Goal: Information Seeking & Learning: Learn about a topic

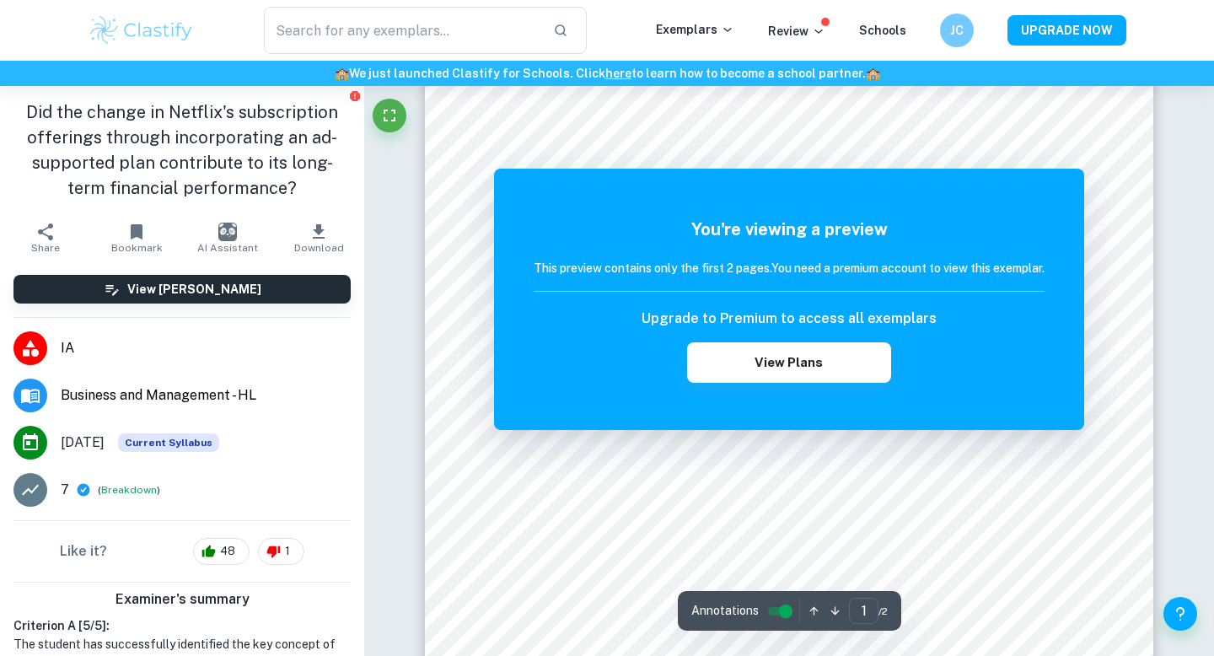
scroll to position [1629, 0]
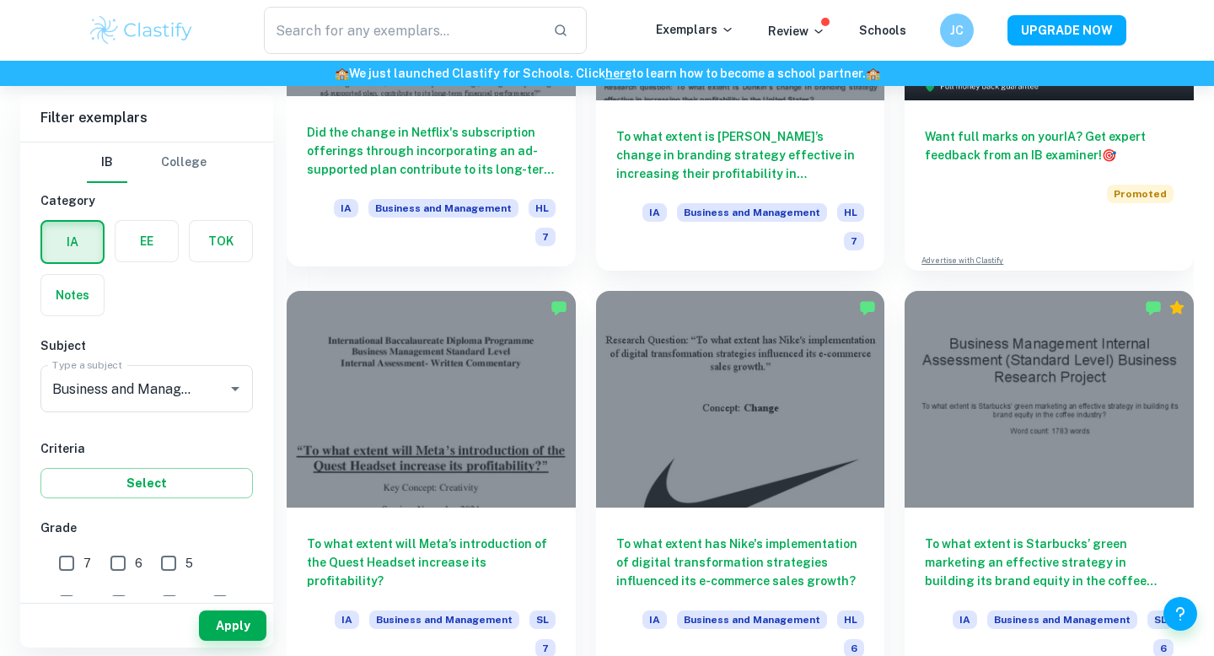
scroll to position [686, 0]
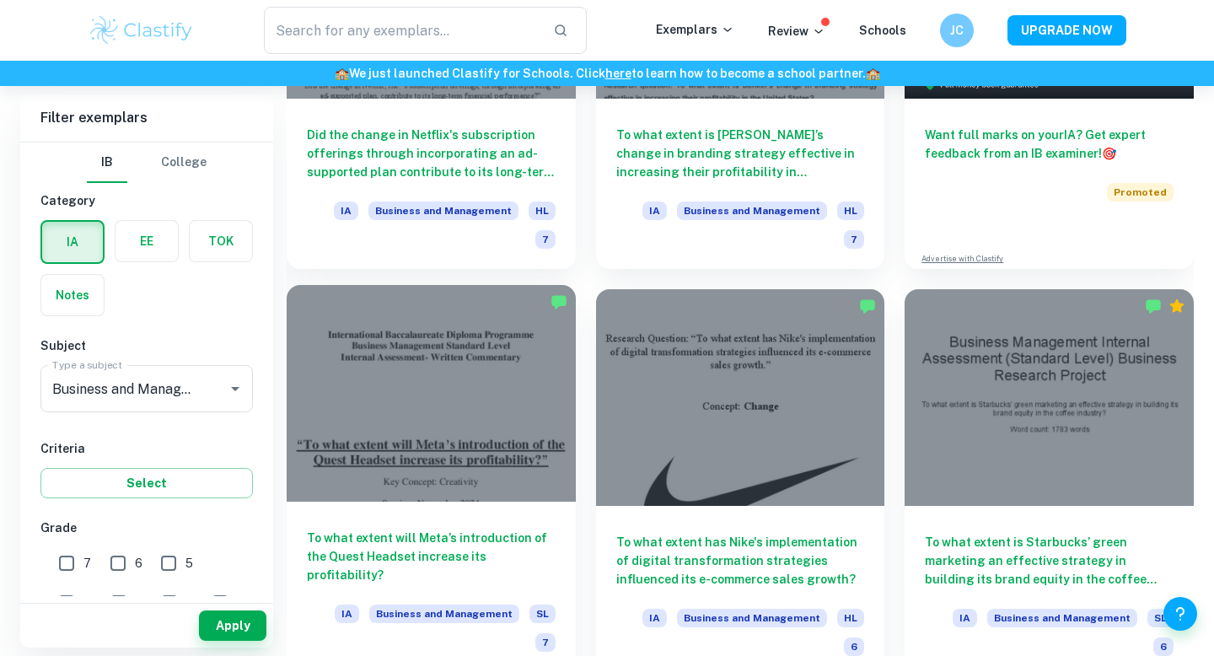
click at [425, 405] on div at bounding box center [431, 393] width 289 height 217
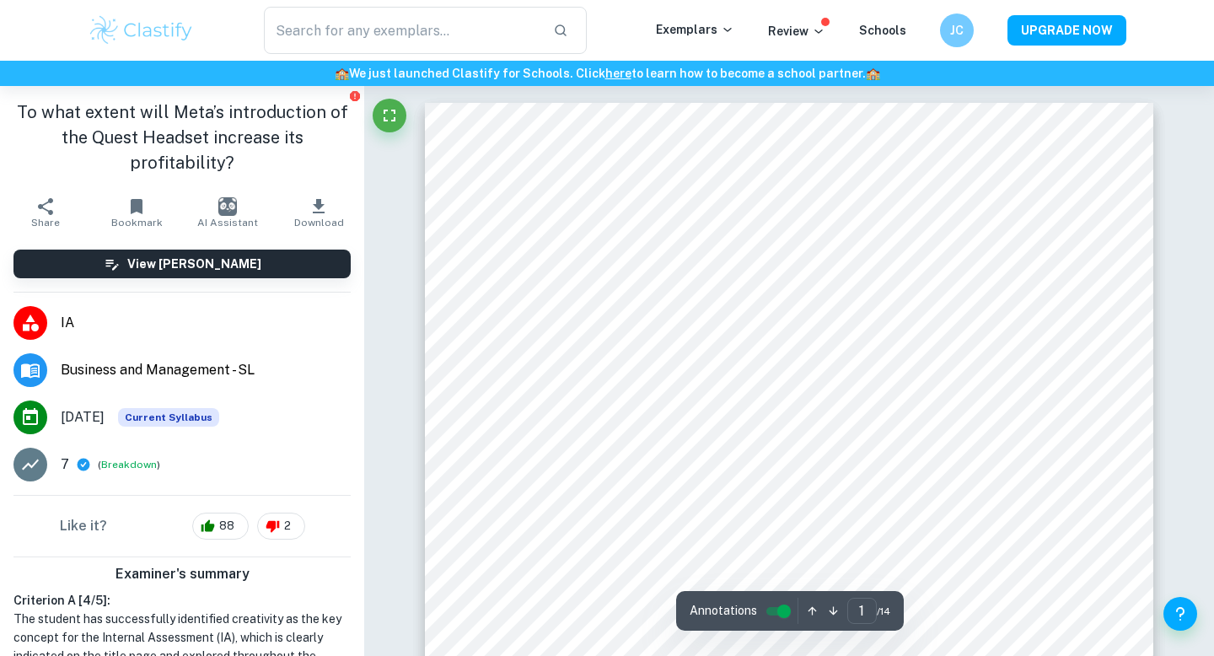
scroll to position [1163, 0]
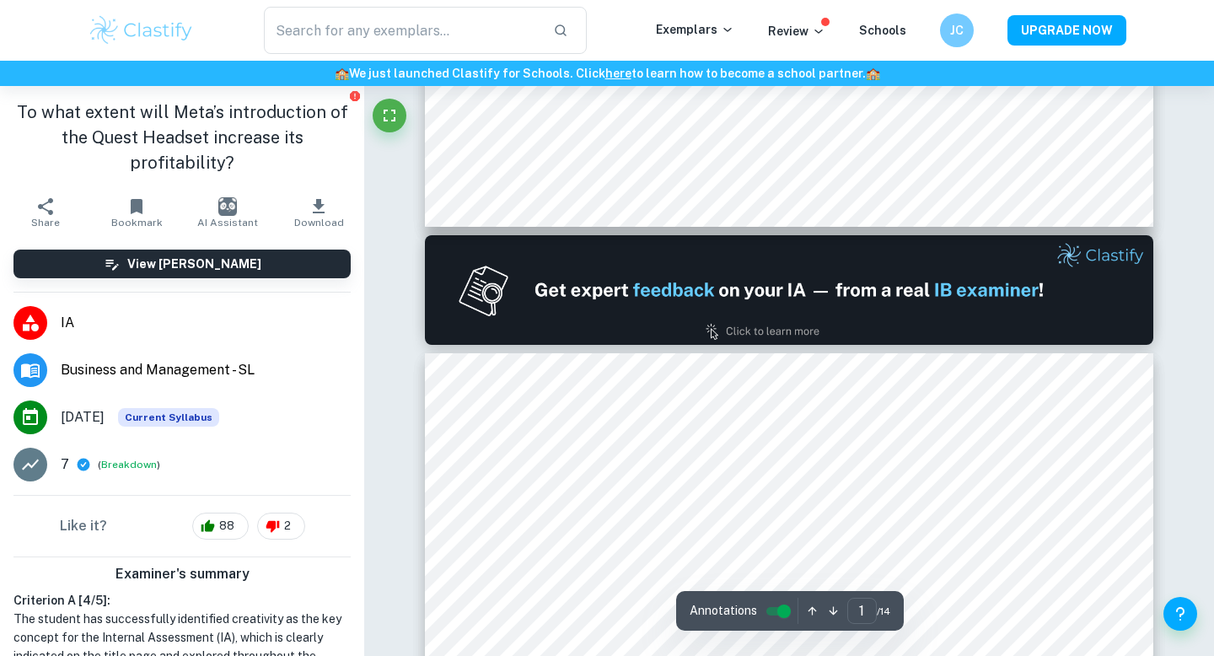
type input "2"
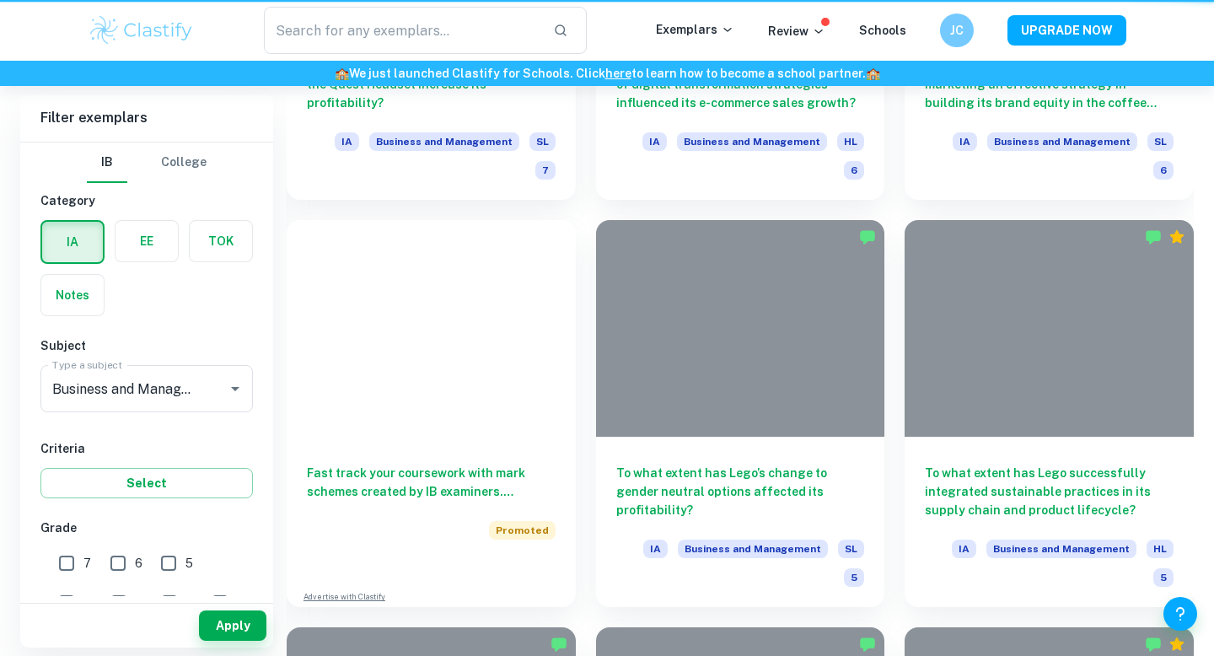
scroll to position [686, 0]
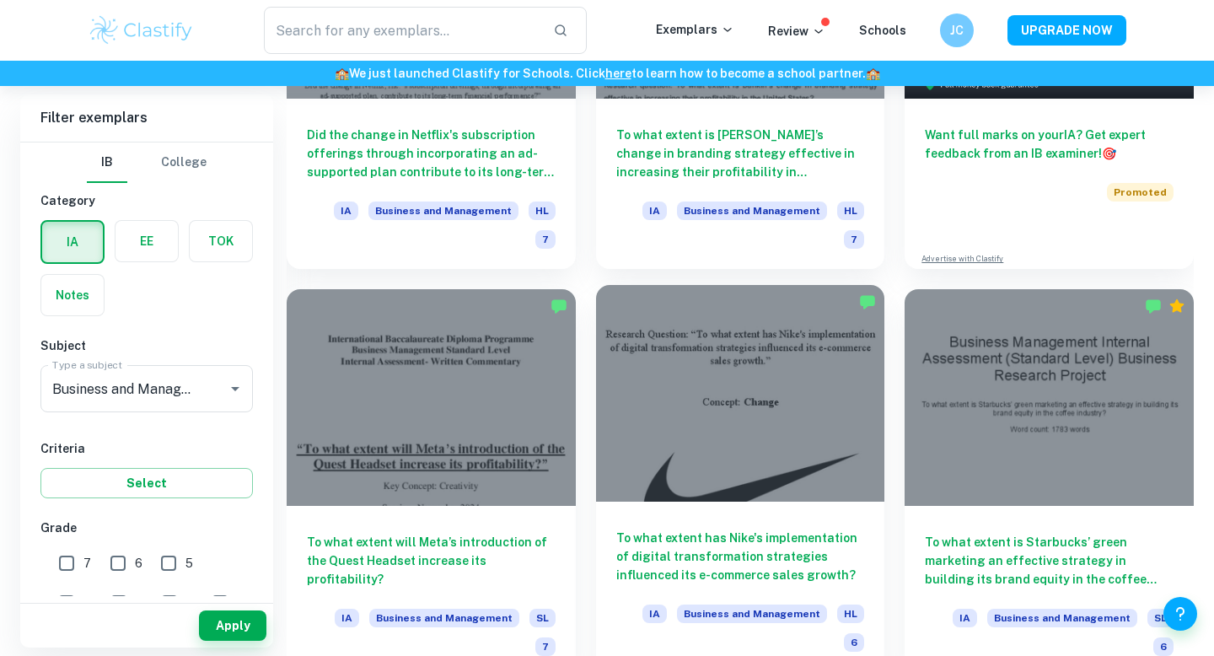
click at [678, 410] on div at bounding box center [740, 393] width 289 height 217
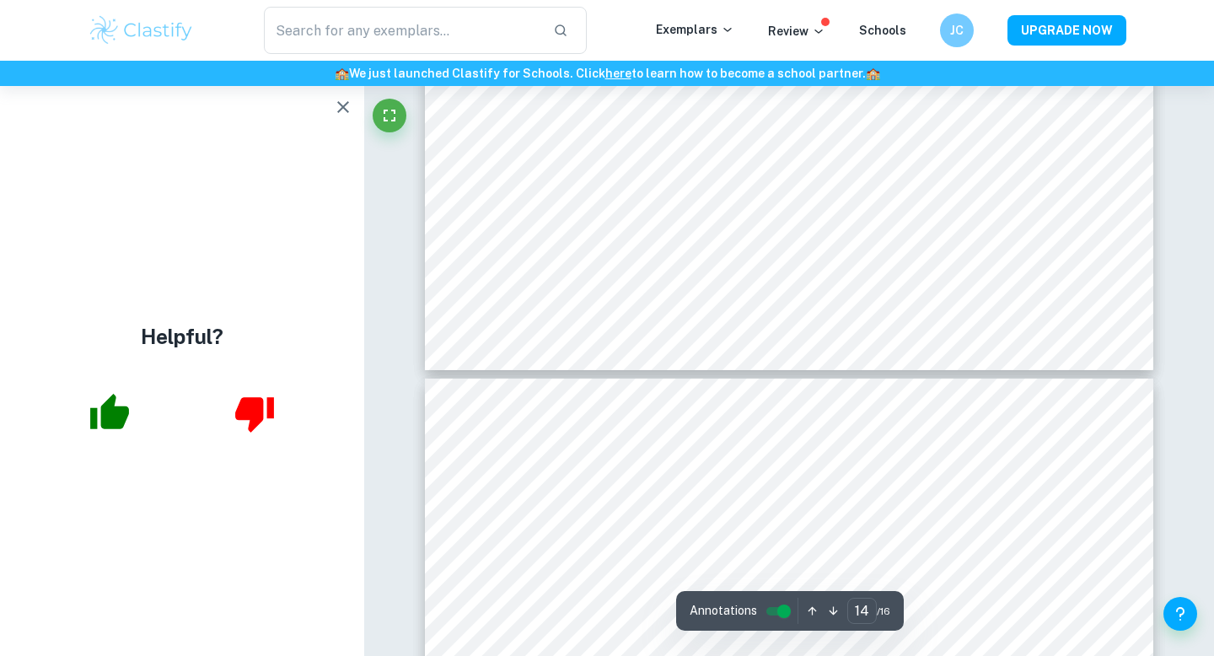
scroll to position [12605, 0]
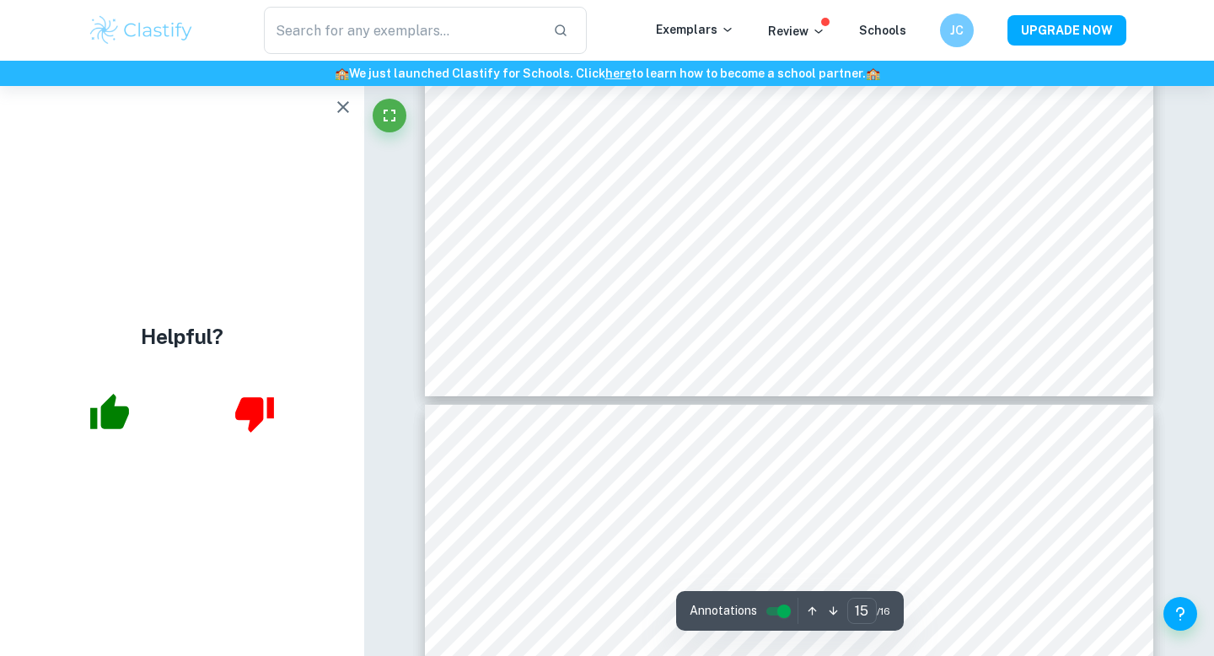
type input "16"
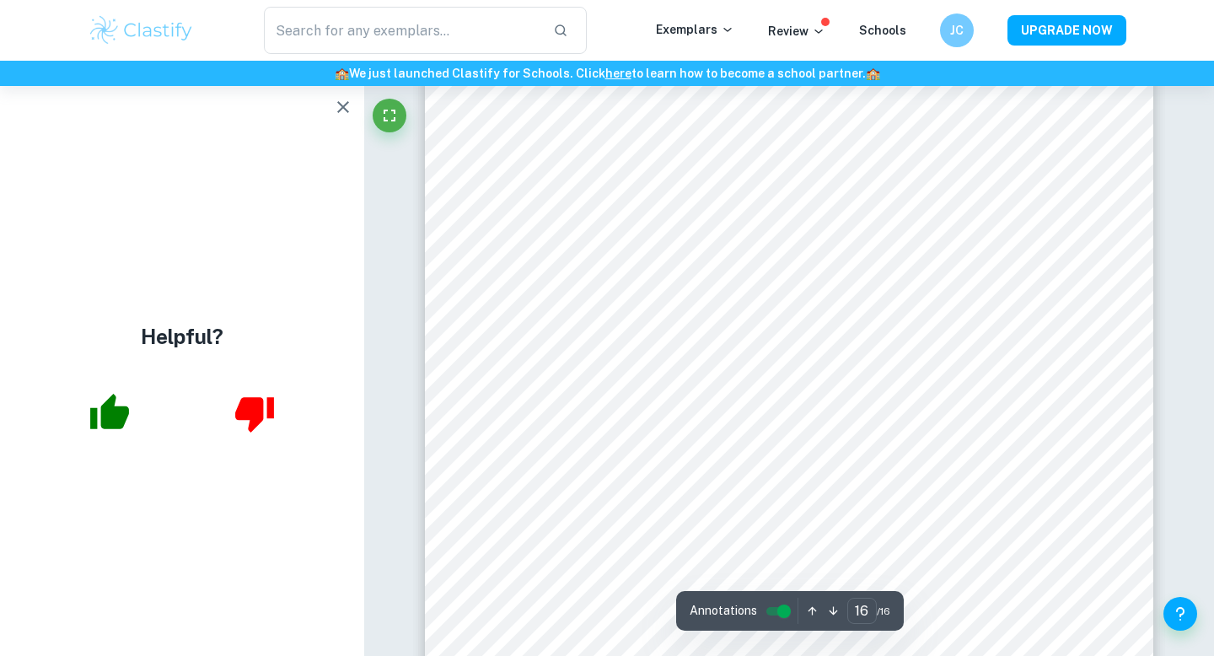
scroll to position [14804, 0]
click at [336, 104] on icon "button" at bounding box center [343, 107] width 20 height 20
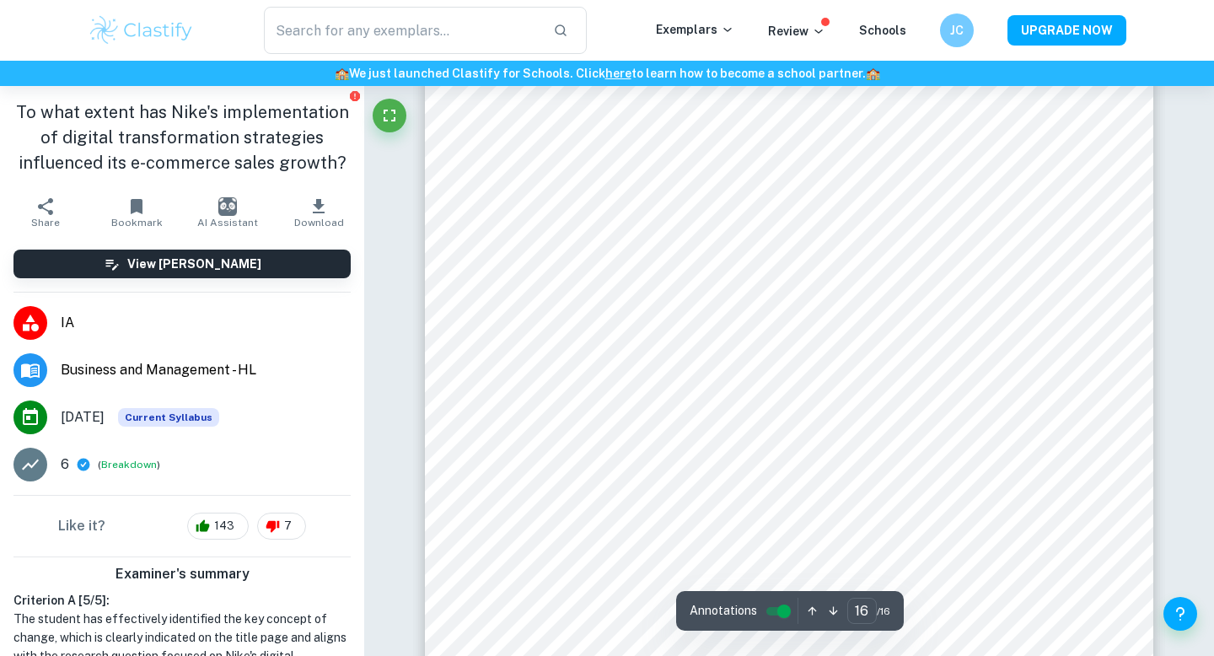
scroll to position [15027, 0]
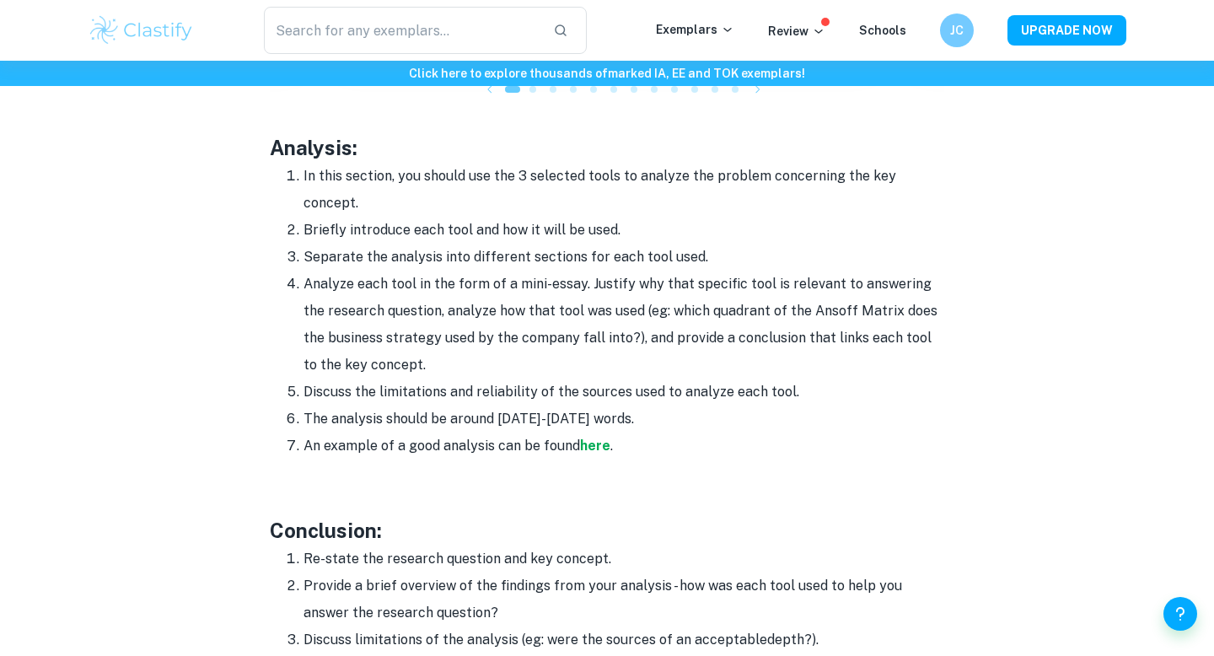
scroll to position [2023, 0]
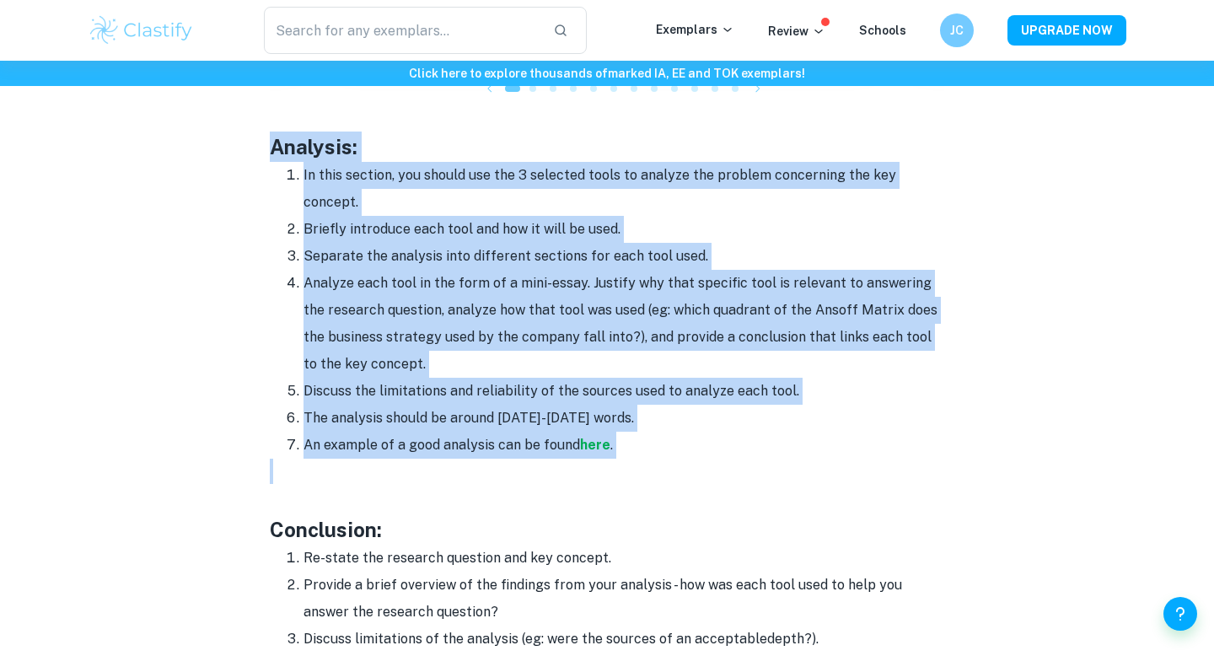
drag, startPoint x: 263, startPoint y: 113, endPoint x: 667, endPoint y: 445, distance: 523.0
copy div "Analysis: In this section, you should use the 3 selected tools to analyze the p…"
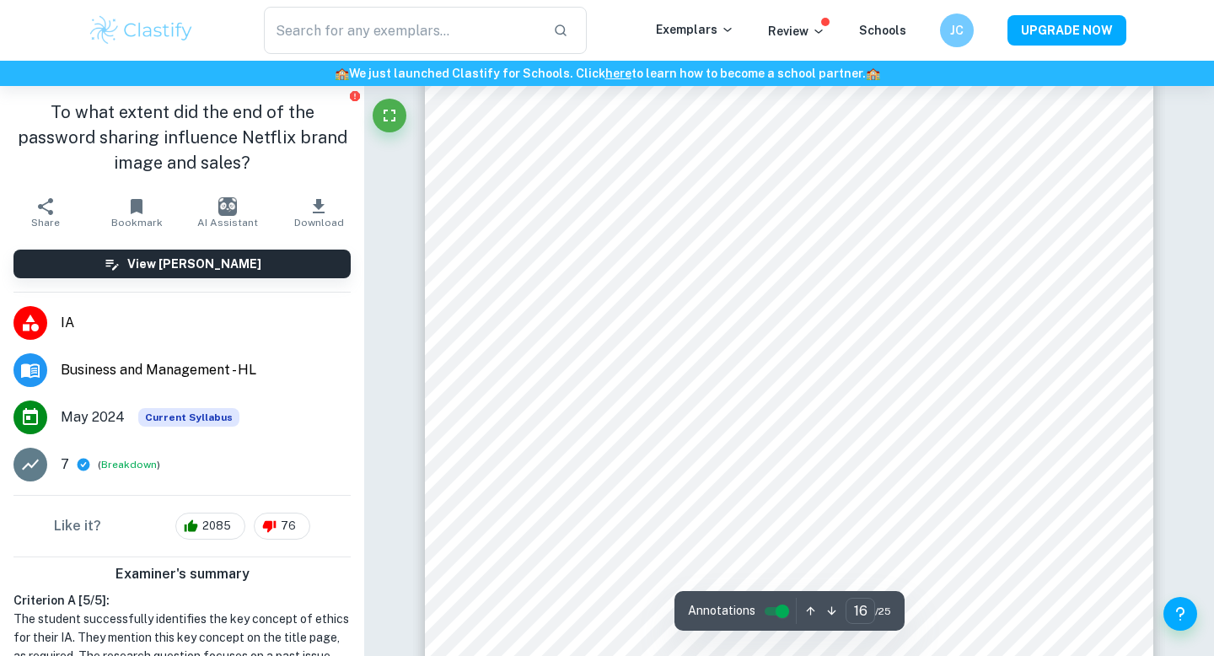
scroll to position [16137, 0]
type input "17"
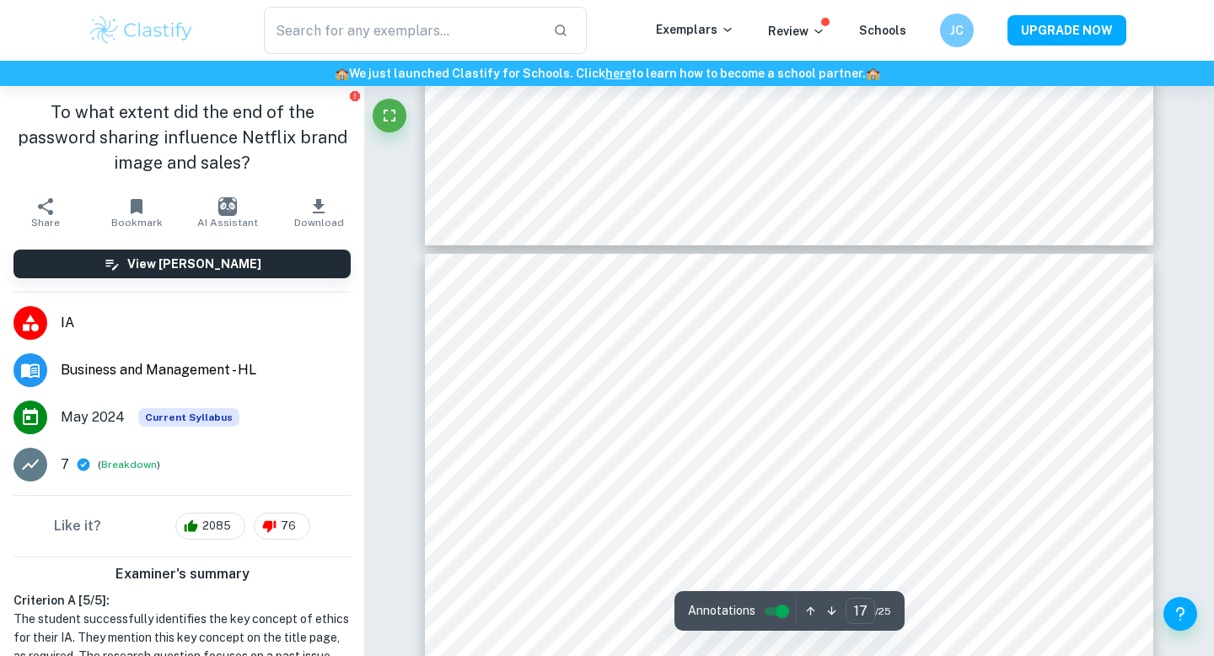
scroll to position [17124, 0]
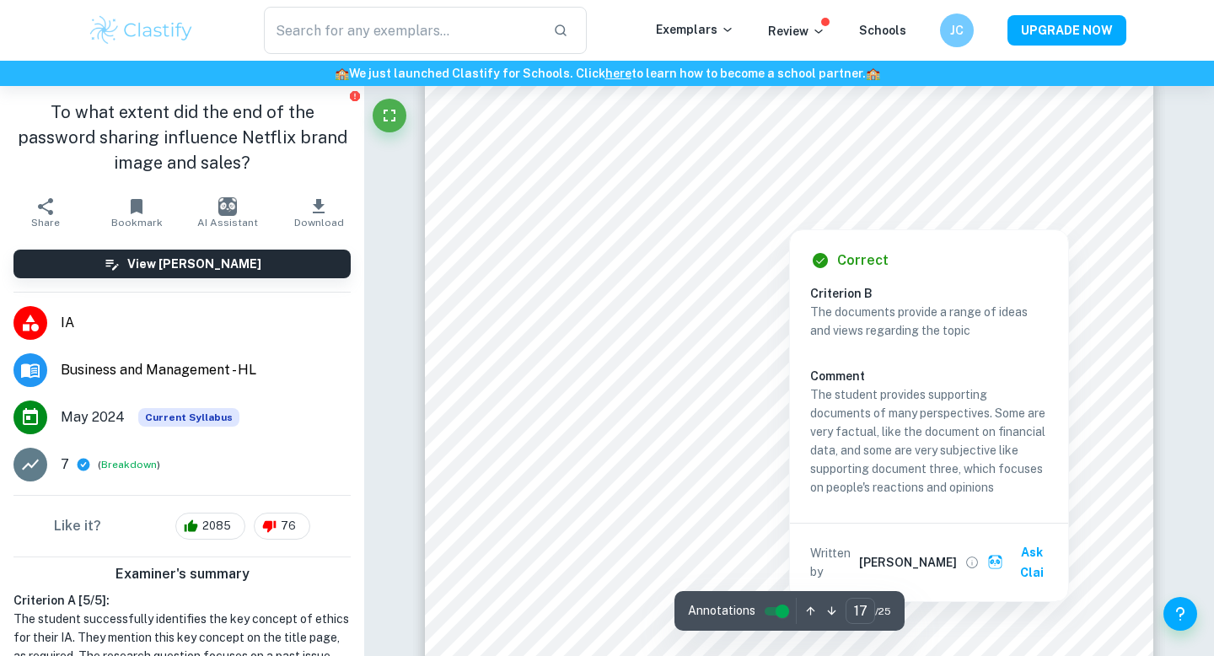
click at [633, 212] on div at bounding box center [790, 216] width 402 height 17
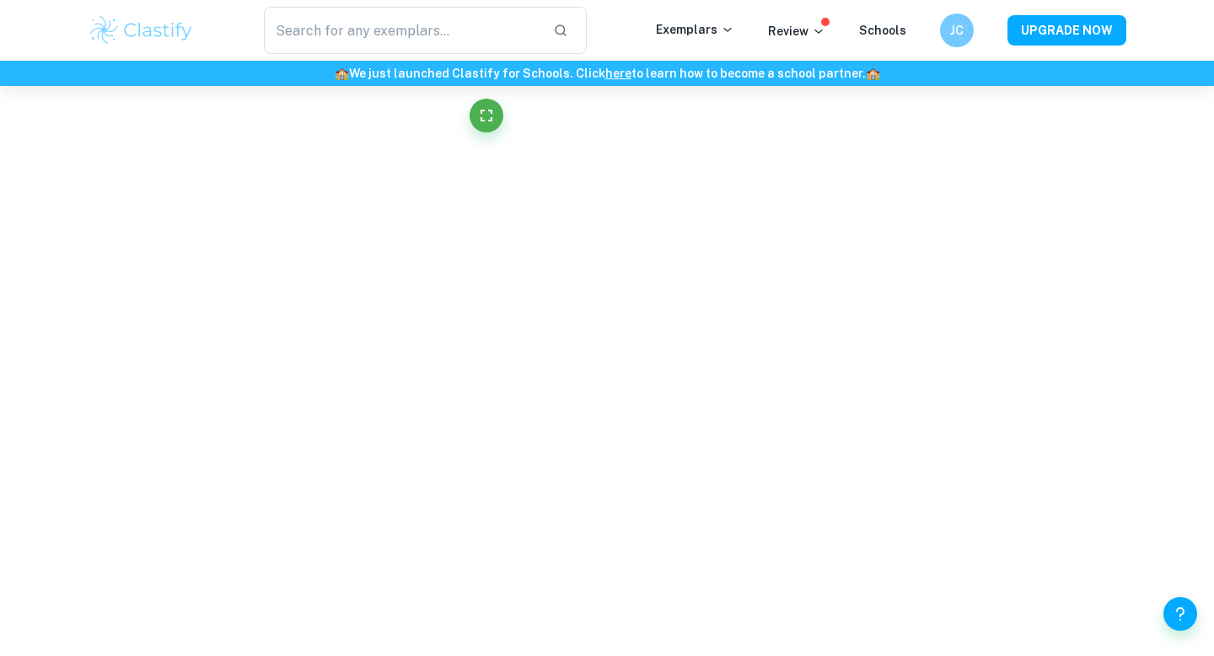
scroll to position [3353, 0]
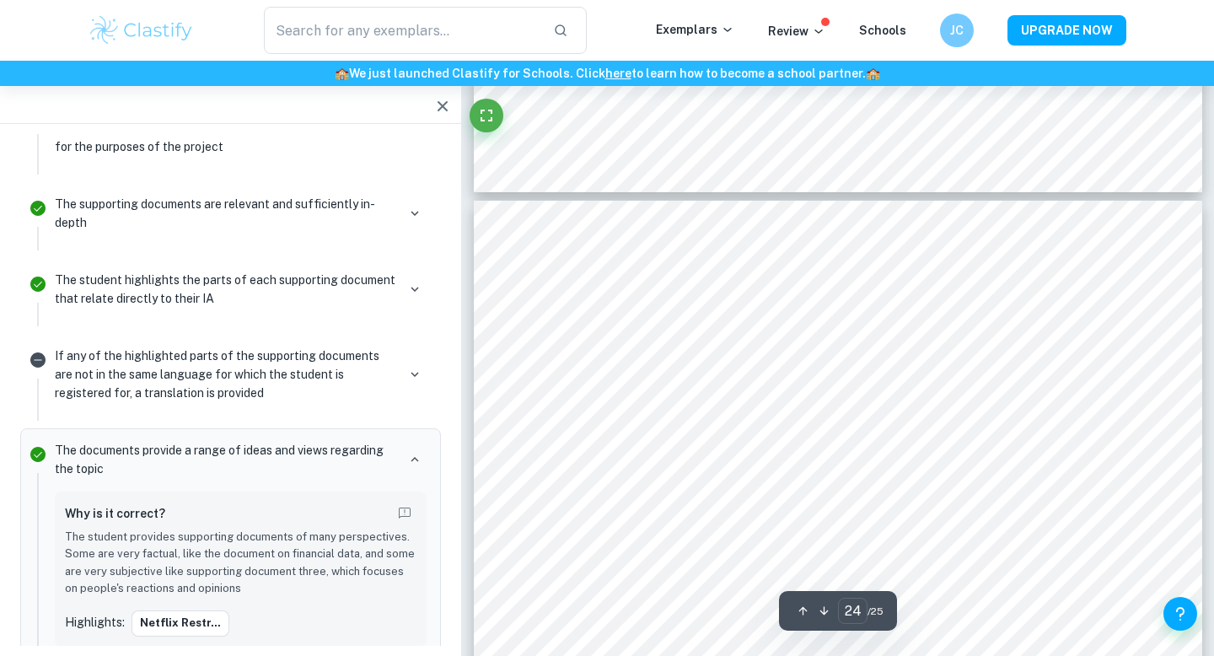
type input "25"
